Goal: Task Accomplishment & Management: Complete application form

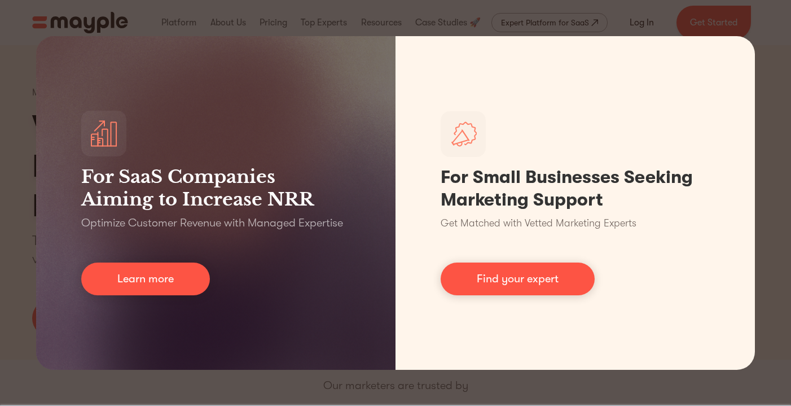
click at [761, 28] on div "For SaaS Companies Aiming to Increase NRR Optimize Customer Revenue with Manage…" at bounding box center [395, 203] width 791 height 406
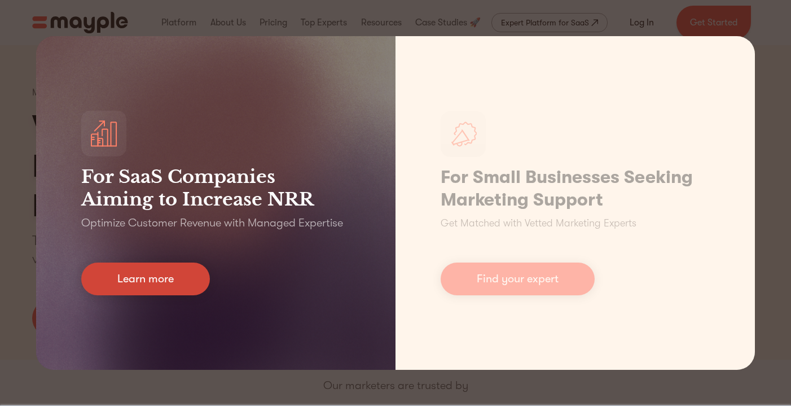
click at [178, 264] on link "Learn more" at bounding box center [145, 278] width 129 height 33
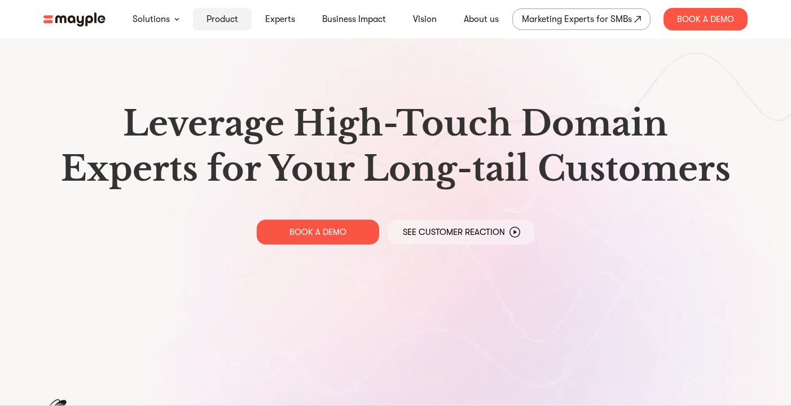
click at [220, 21] on link "Product" at bounding box center [222, 19] width 32 height 14
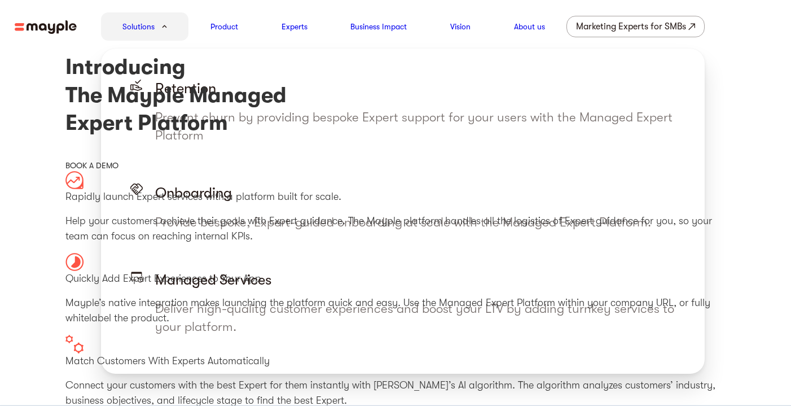
click at [155, 19] on div "Solutions" at bounding box center [145, 26] width 88 height 28
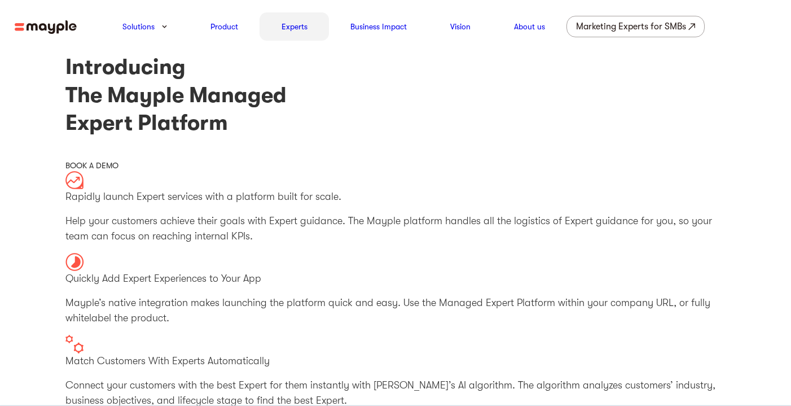
click at [301, 33] on link "Experts" at bounding box center [294, 27] width 26 height 14
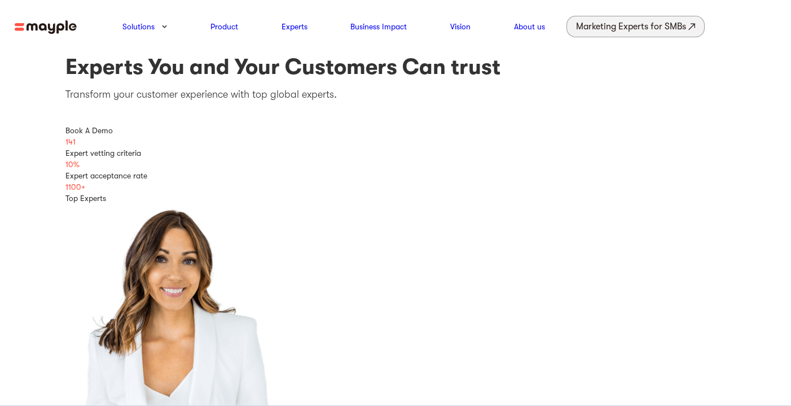
click at [640, 23] on div "Marketing Experts for SMBs" at bounding box center [631, 27] width 110 height 16
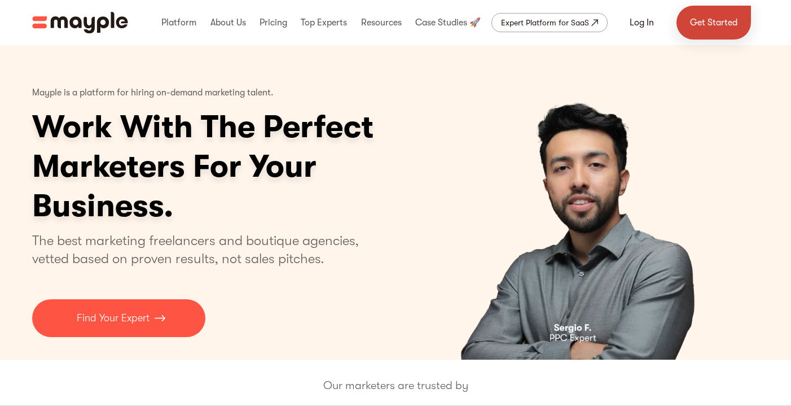
click at [697, 24] on link "Get Started" at bounding box center [713, 23] width 74 height 34
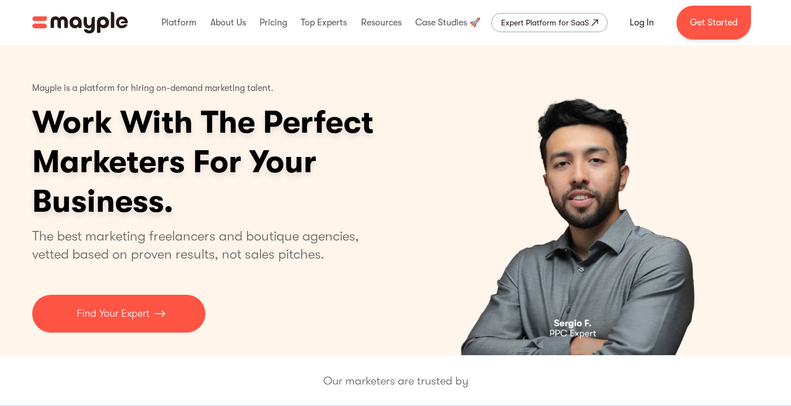
scroll to position [5, 0]
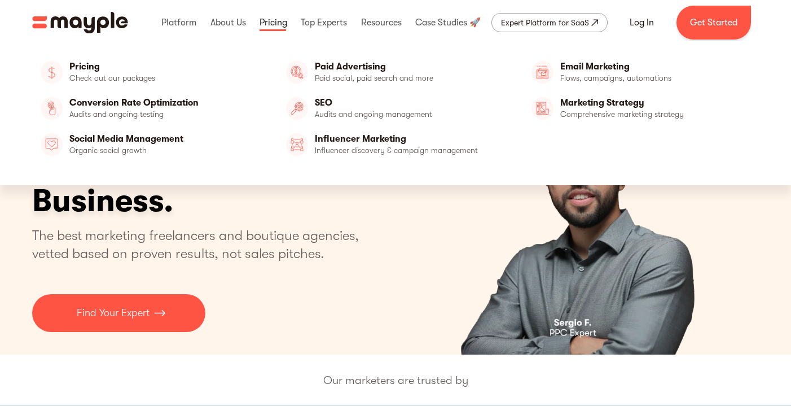
click at [278, 19] on link at bounding box center [273, 23] width 33 height 36
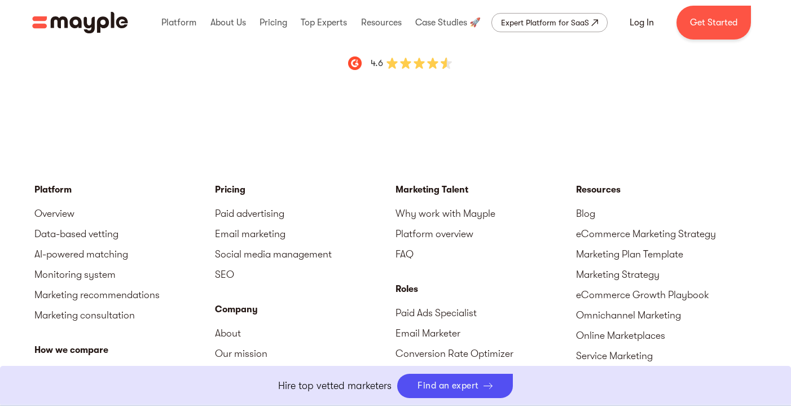
scroll to position [3702, 0]
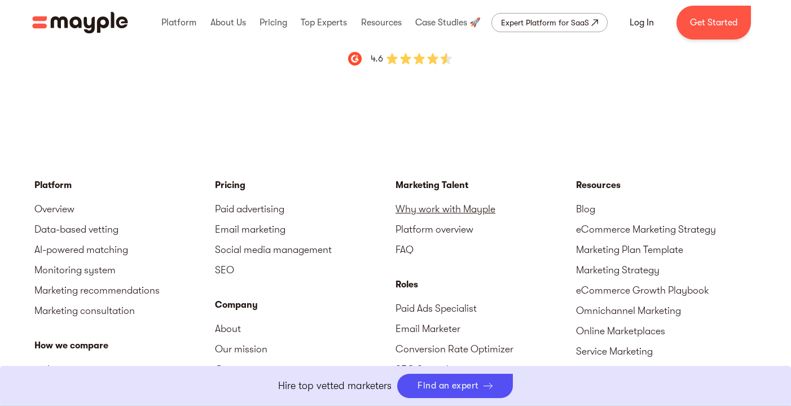
click at [434, 199] on link "Why work with Mayple" at bounding box center [485, 209] width 181 height 20
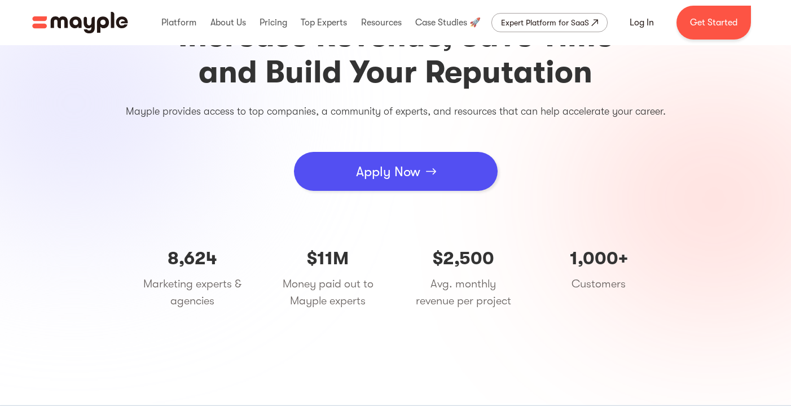
scroll to position [116, 0]
click at [390, 178] on div "Apply Now" at bounding box center [388, 172] width 64 height 34
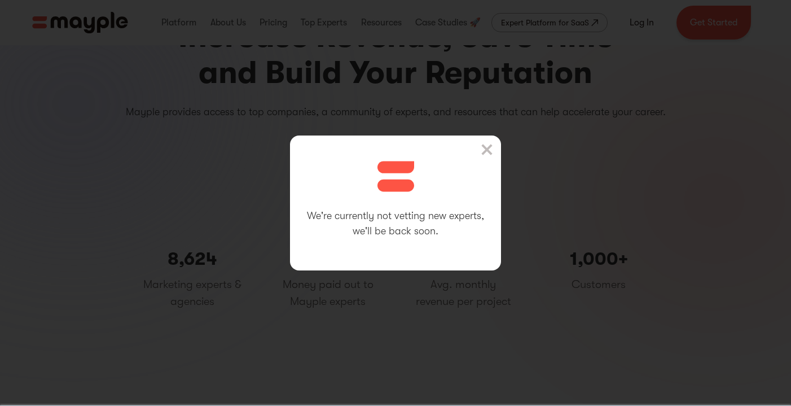
click at [484, 148] on img at bounding box center [486, 149] width 11 height 11
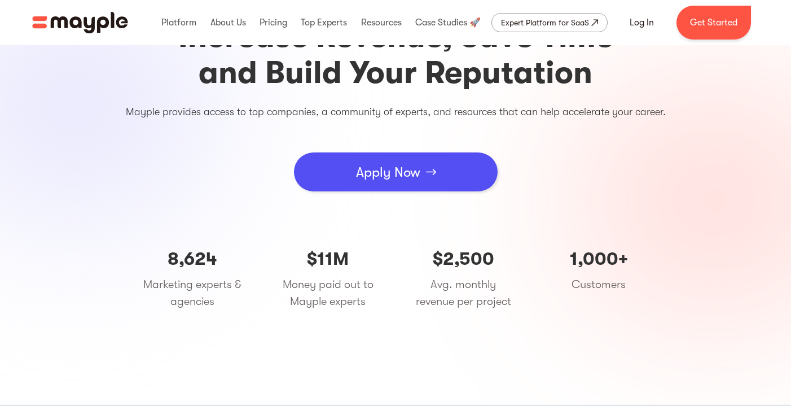
click at [98, 17] on img "home" at bounding box center [80, 22] width 96 height 21
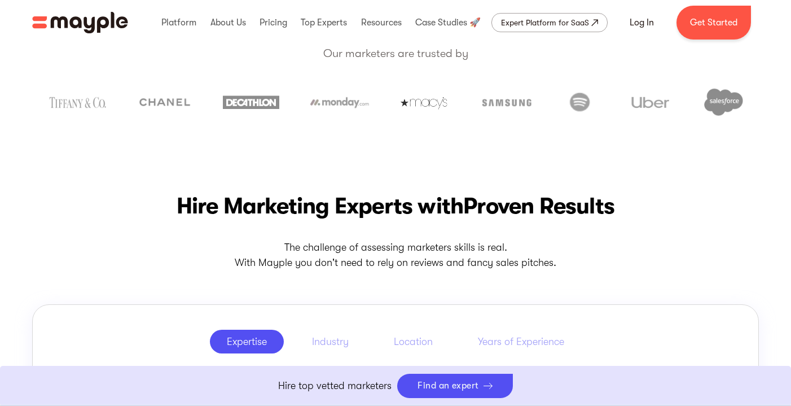
scroll to position [333, 0]
